Goal: Information Seeking & Learning: Learn about a topic

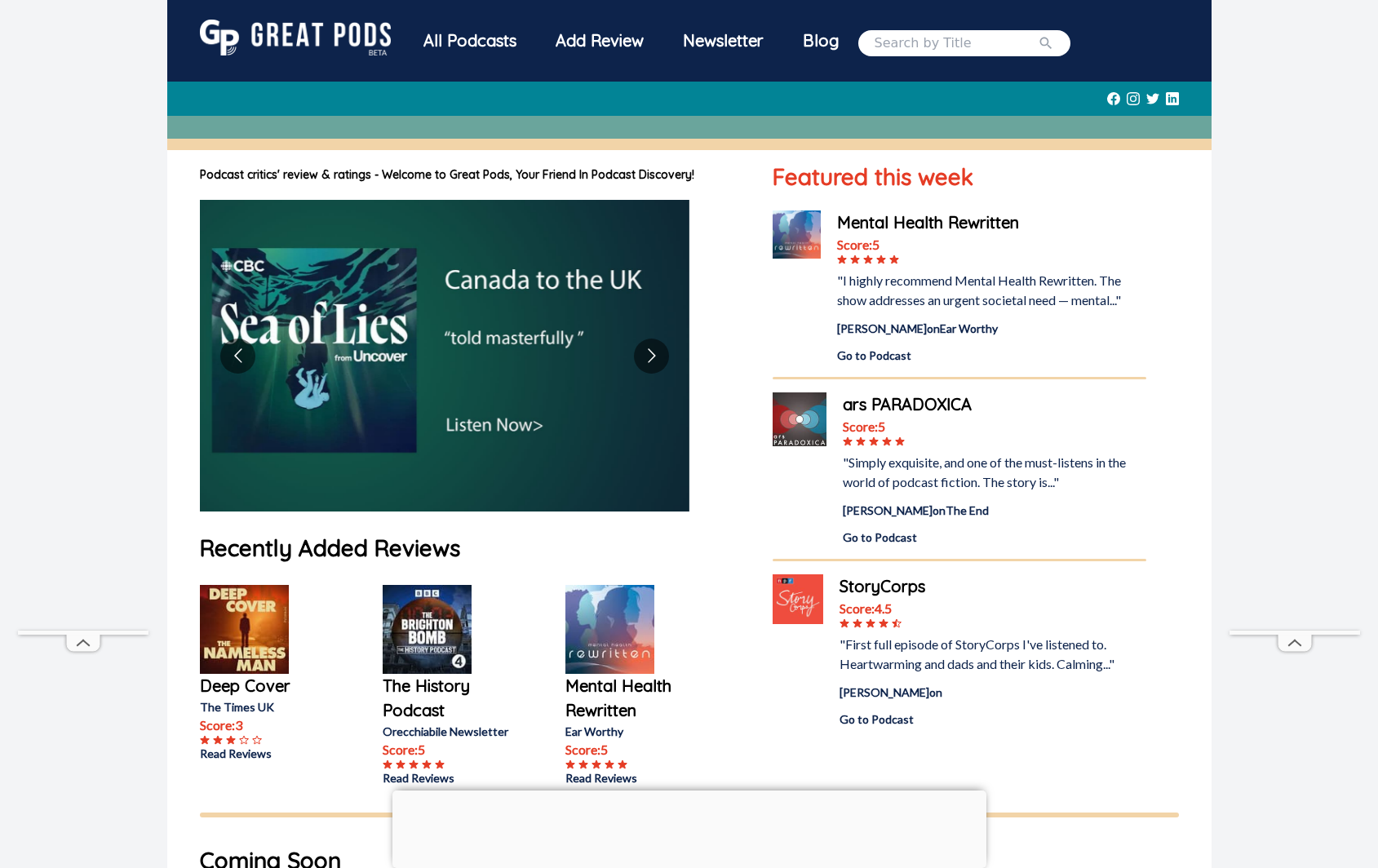
click at [631, 349] on img at bounding box center [444, 355] width 489 height 312
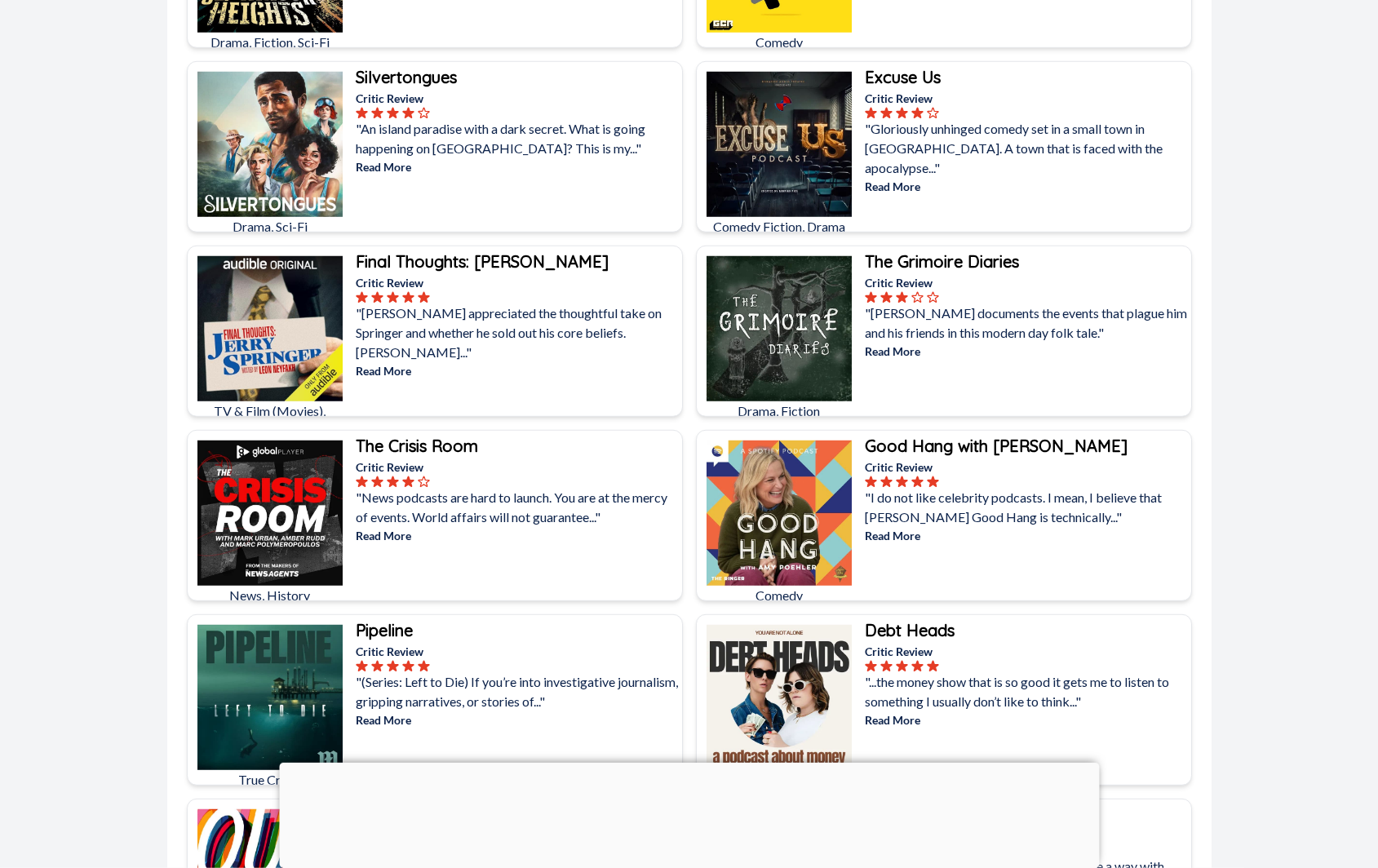
scroll to position [1247, 0]
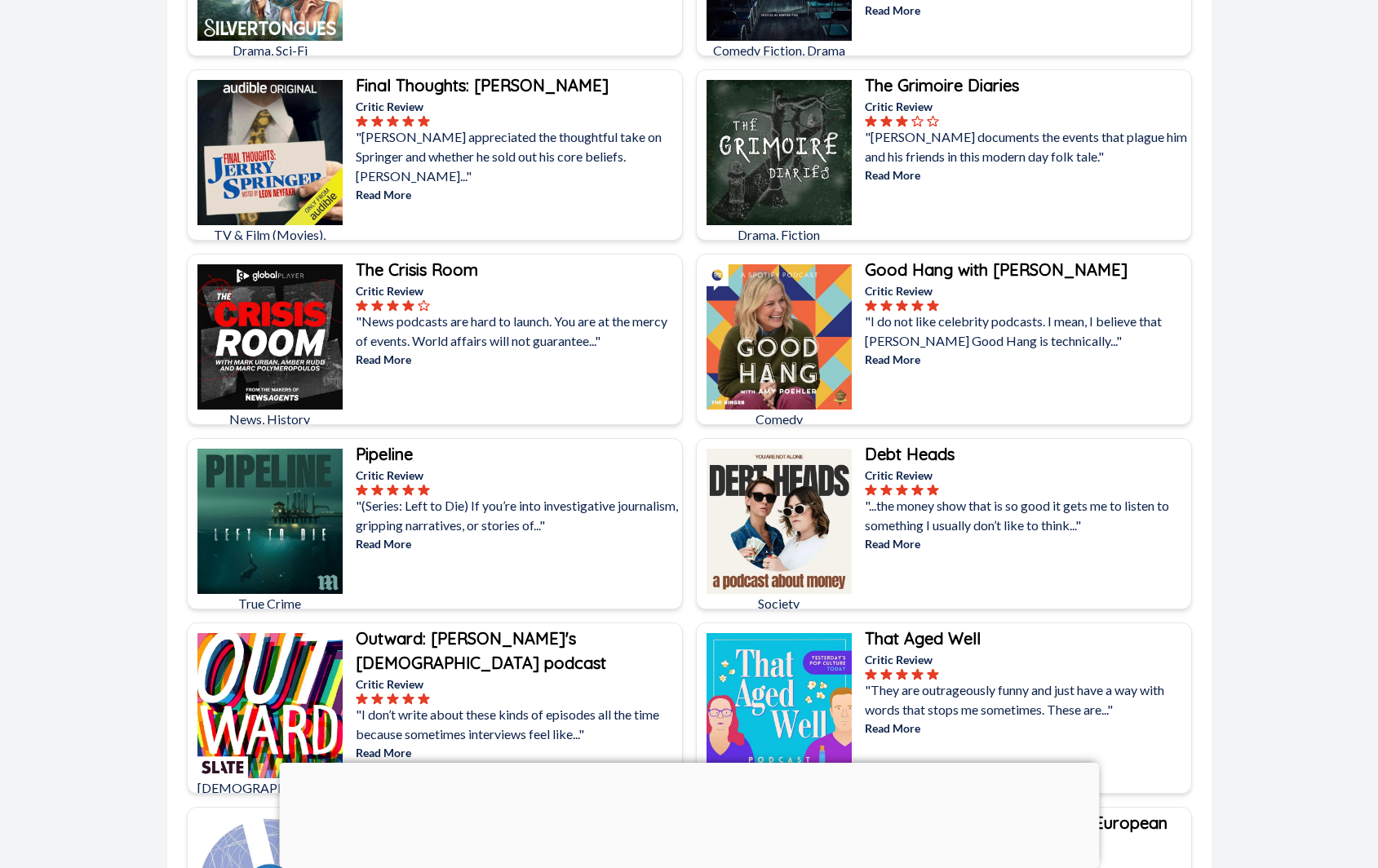
click at [753, 340] on img at bounding box center [779, 337] width 145 height 145
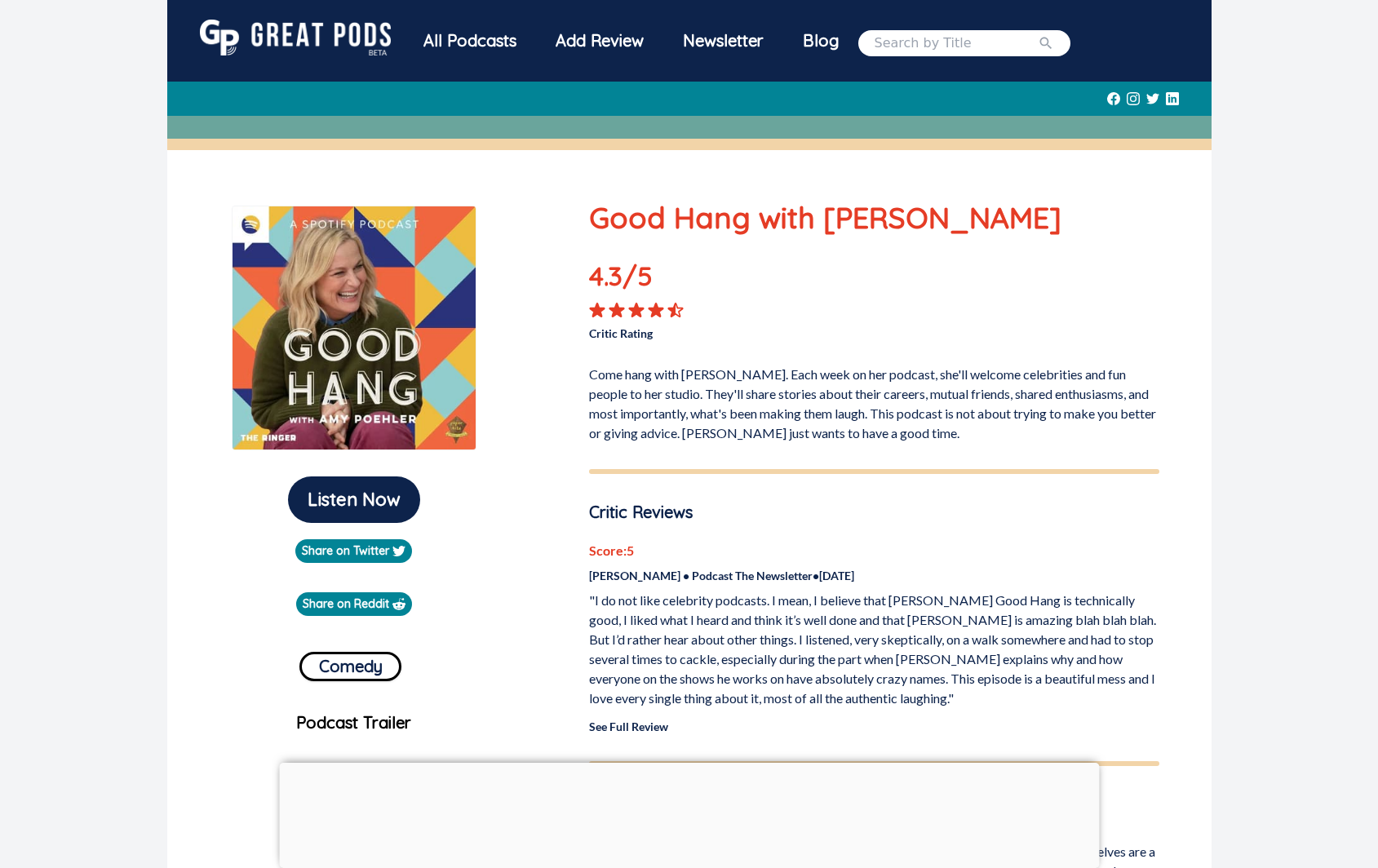
click at [964, 276] on div "4.3 /5 Critic Rating" at bounding box center [874, 298] width 570 height 85
click at [655, 429] on p "Come hang with Amy Poehler. Each week on her podcast, she'll welcome celebritie…" at bounding box center [874, 401] width 570 height 85
